Goal: Download file/media

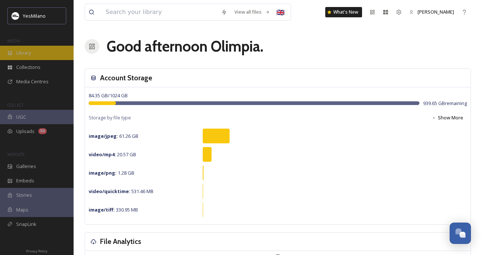
click at [34, 58] on div "Library" at bounding box center [37, 53] width 74 height 14
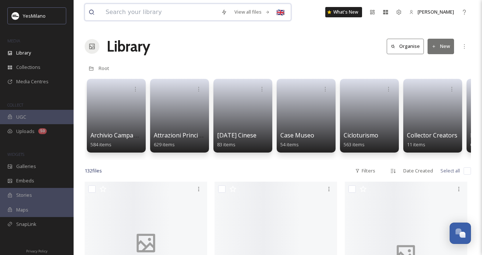
click at [160, 11] on input at bounding box center [160, 12] width 116 height 16
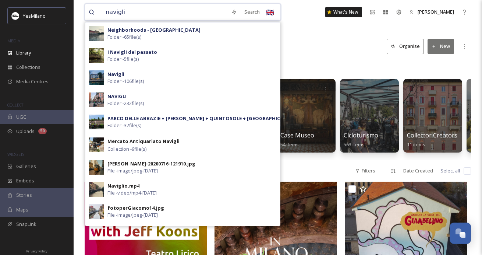
click at [116, 10] on input "navigli" at bounding box center [165, 12] width 126 height 16
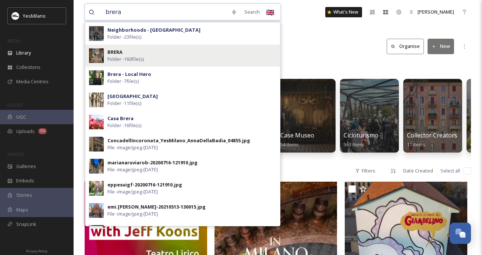
type input "brera"
click at [132, 55] on div "BRERA Folder - 160 file(s)" at bounding box center [192, 56] width 169 height 14
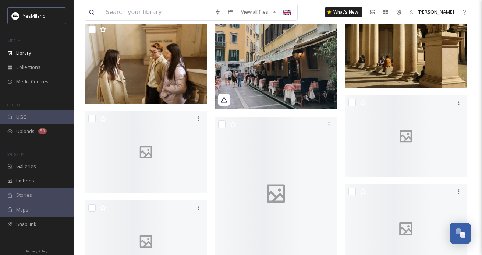
scroll to position [3041, 0]
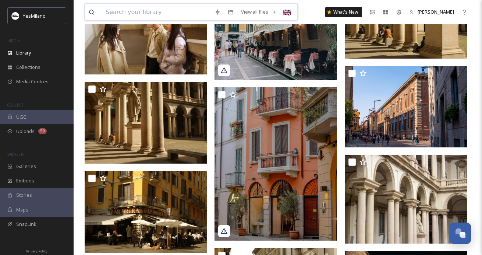
click at [152, 11] on input at bounding box center [156, 12] width 109 height 16
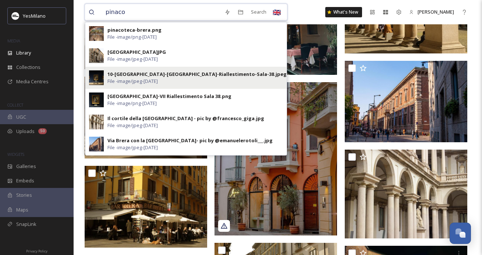
scroll to position [3028, 0]
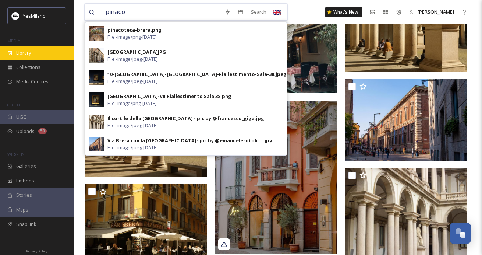
type input "pinaco"
click at [24, 51] on span "Library" at bounding box center [23, 52] width 15 height 7
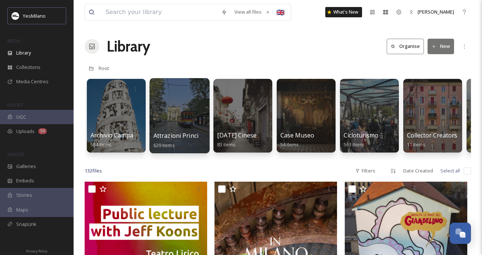
click at [165, 117] on div at bounding box center [179, 115] width 60 height 75
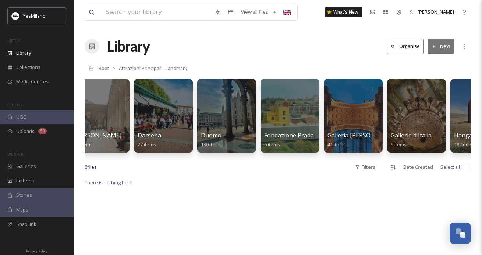
scroll to position [0, 403]
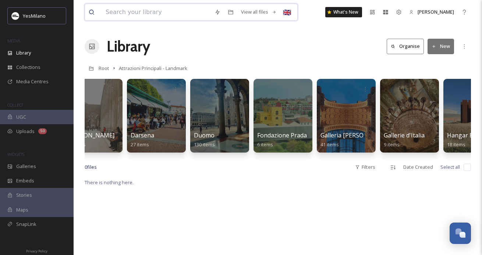
click at [177, 15] on input at bounding box center [156, 12] width 109 height 16
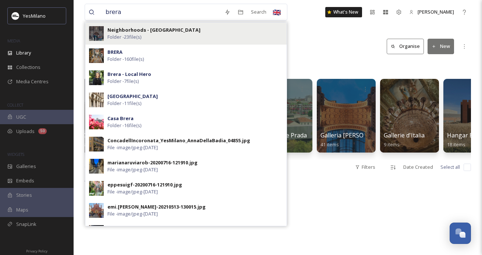
click at [152, 27] on strong "Neighborhoods - [GEOGRAPHIC_DATA]" at bounding box center [154, 30] width 93 height 7
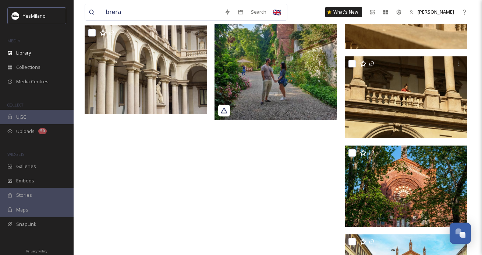
scroll to position [649, 0]
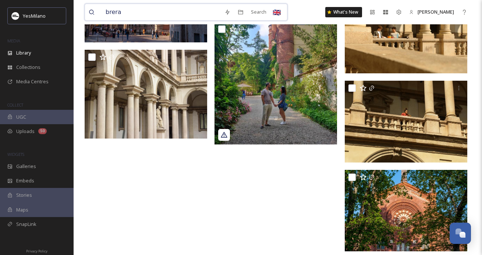
click at [130, 15] on input "brera" at bounding box center [161, 12] width 119 height 16
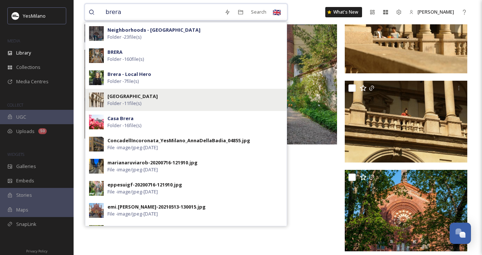
type input "brera"
click at [122, 99] on strong "[GEOGRAPHIC_DATA]" at bounding box center [133, 96] width 50 height 7
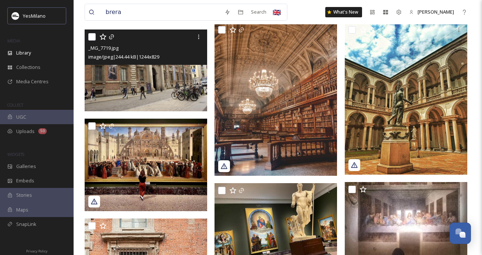
scroll to position [180, 0]
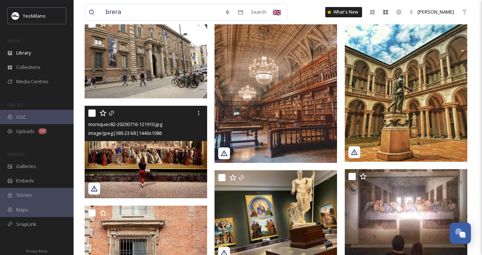
click at [146, 166] on img at bounding box center [146, 152] width 123 height 92
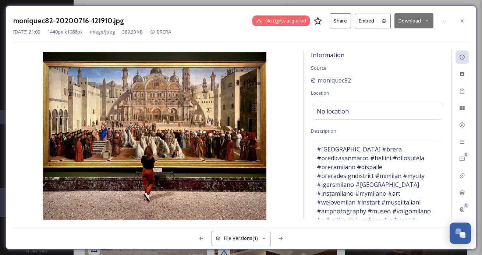
click at [430, 21] on icon at bounding box center [427, 20] width 5 height 5
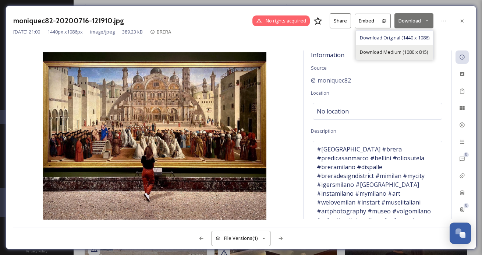
click at [399, 49] on span "Download Medium (1080 x 815)" at bounding box center [394, 52] width 68 height 7
